Goal: Navigation & Orientation: Find specific page/section

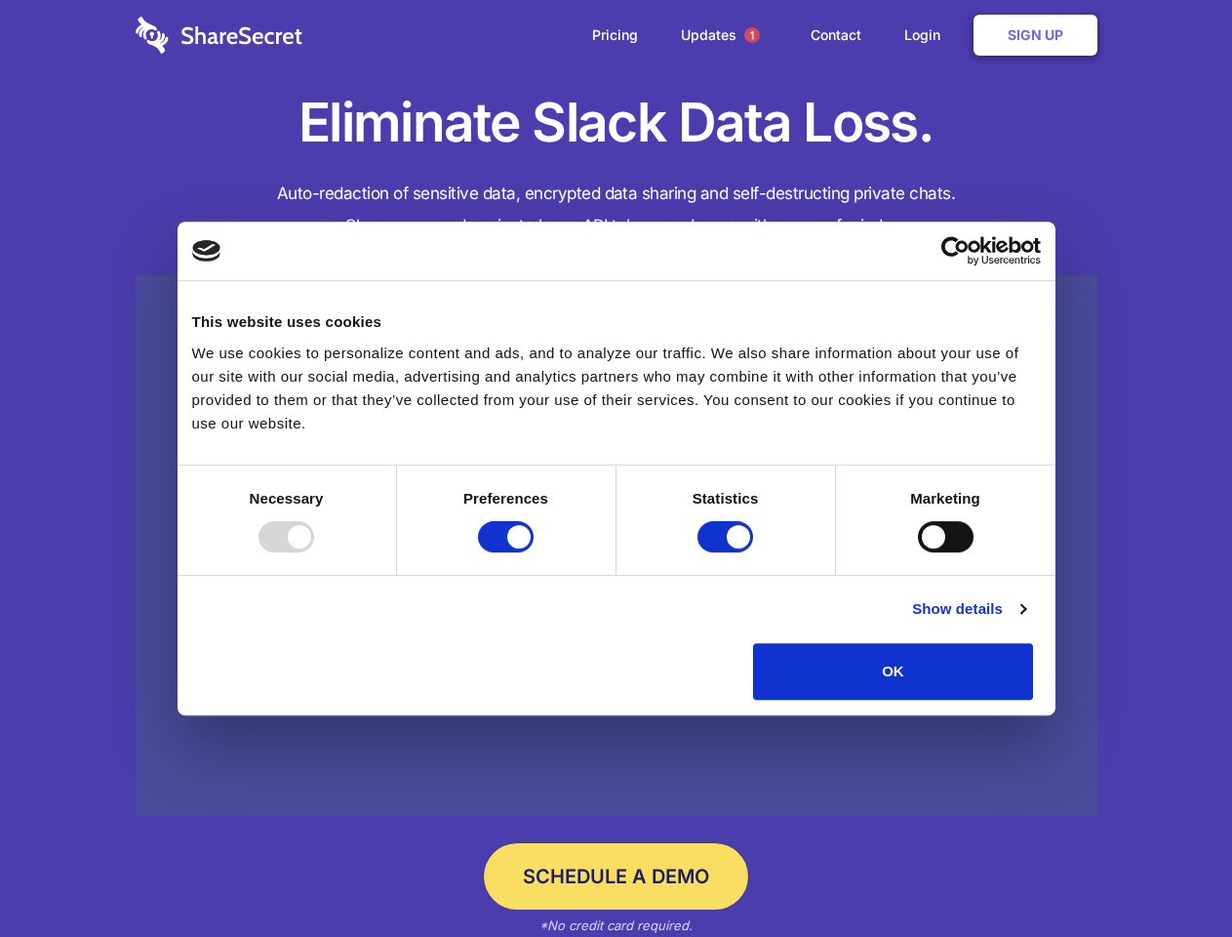
click at [314, 552] on div at bounding box center [287, 536] width 56 height 31
click at [534, 552] on input "Preferences" at bounding box center [506, 536] width 56 height 31
checkbox input "false"
click at [728, 552] on input "Statistics" at bounding box center [726, 536] width 56 height 31
checkbox input "false"
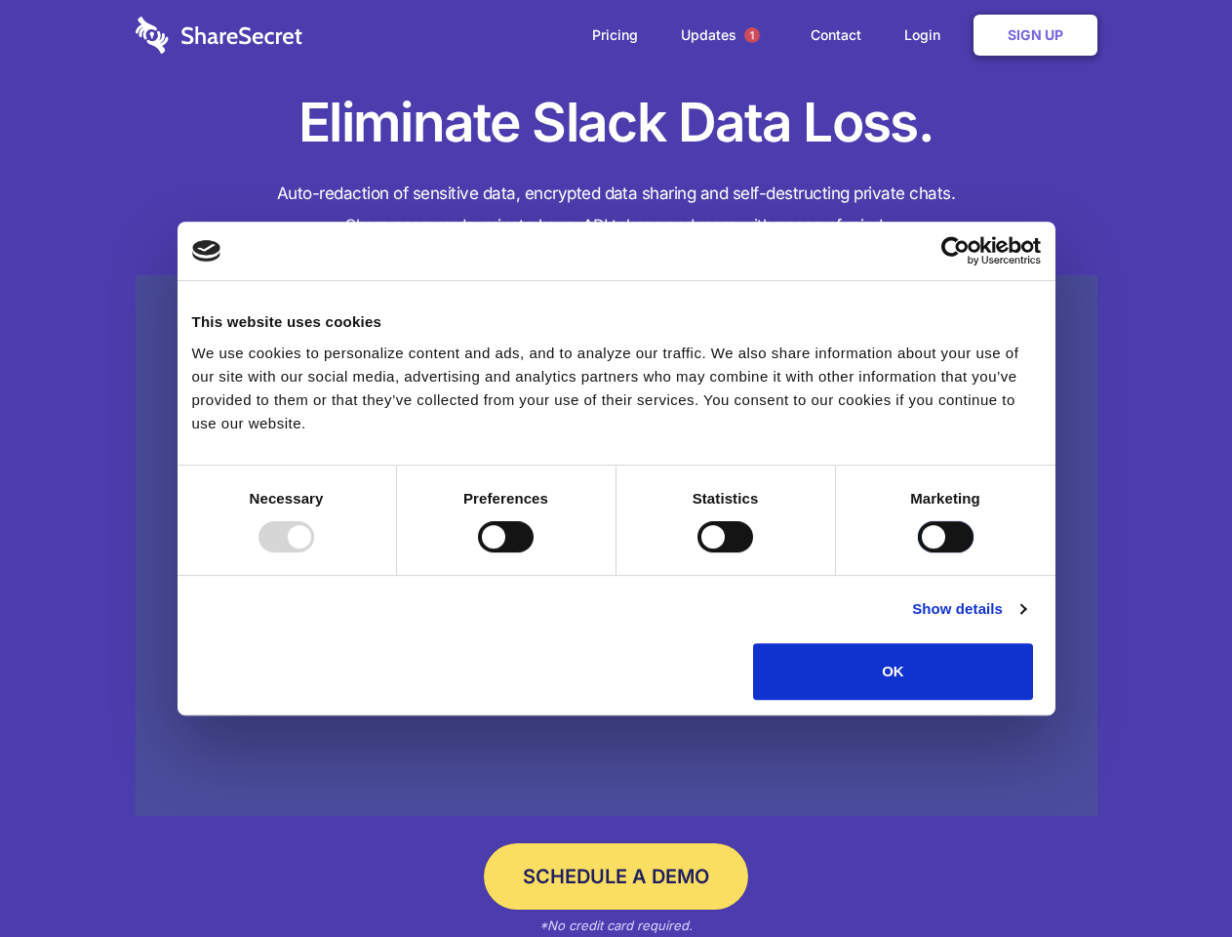
click at [918, 552] on input "Marketing" at bounding box center [946, 536] width 56 height 31
checkbox input "true"
click at [1025, 620] on link "Show details" at bounding box center [968, 608] width 113 height 23
click at [0, 0] on li "Necessary 7 Necessary cookies help make a website usable by enabling basic func…" at bounding box center [0, 0] width 0 height 0
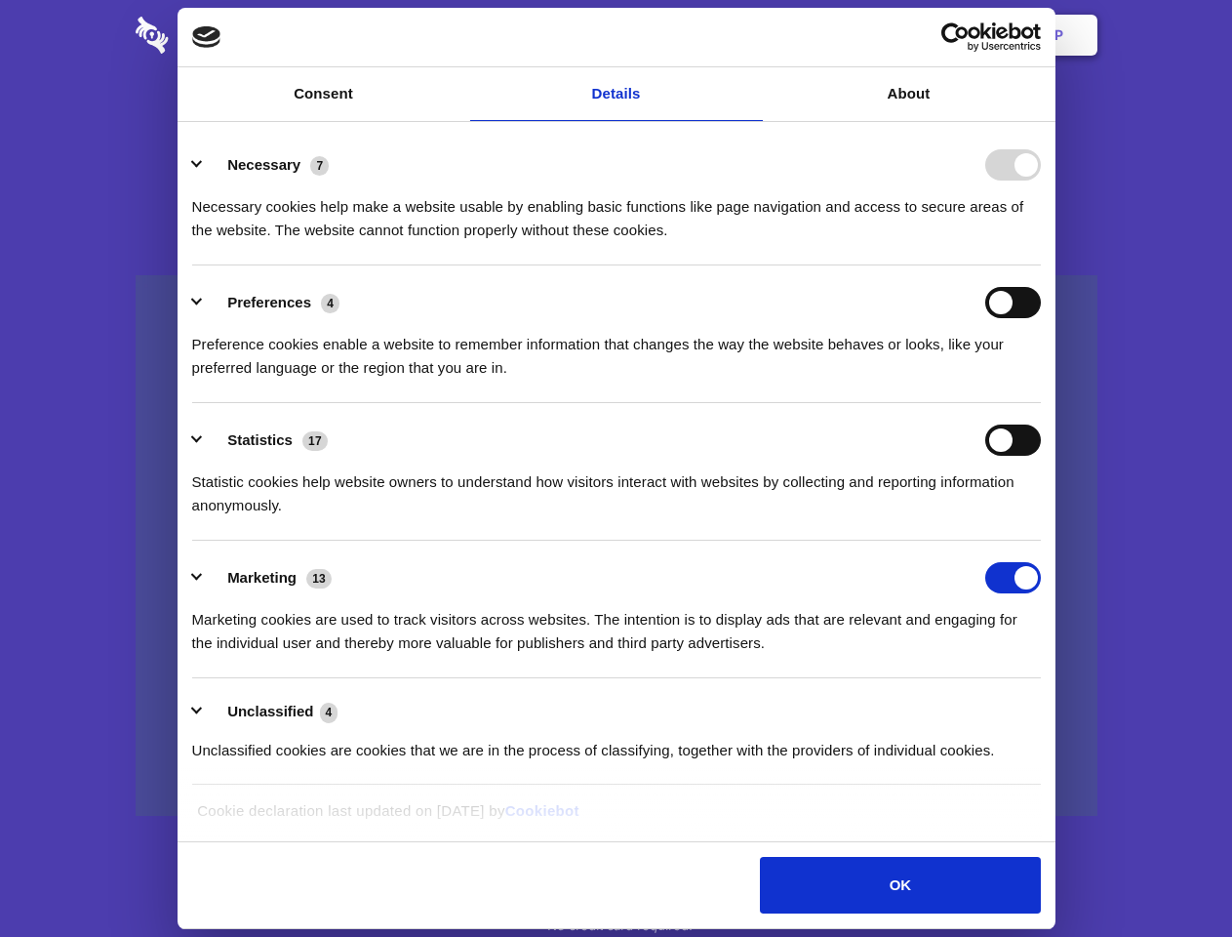
click at [751, 35] on span "1" at bounding box center [752, 35] width 16 height 16
